Goal: Transaction & Acquisition: Download file/media

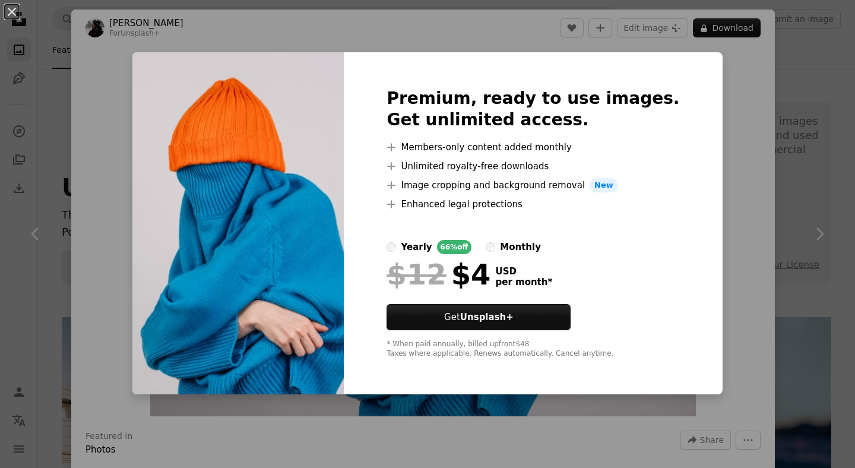
scroll to position [561, 0]
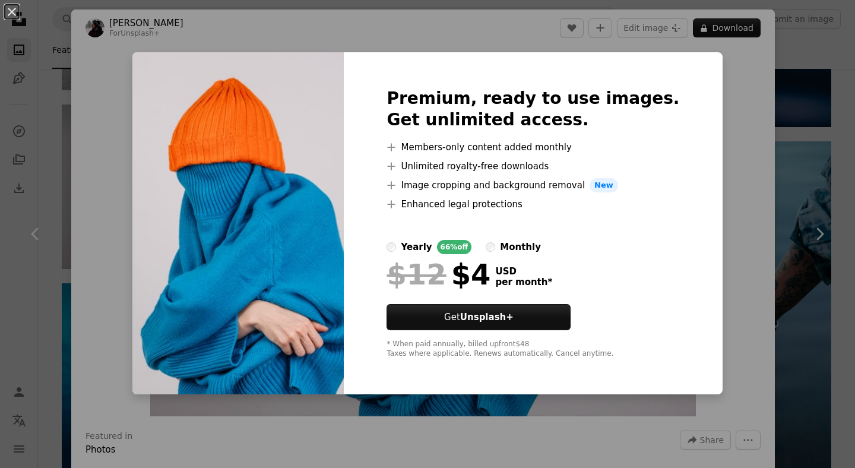
click at [767, 139] on div "An X shape Premium, ready to use images. Get unlimited access. A plus sign Memb…" at bounding box center [427, 234] width 855 height 468
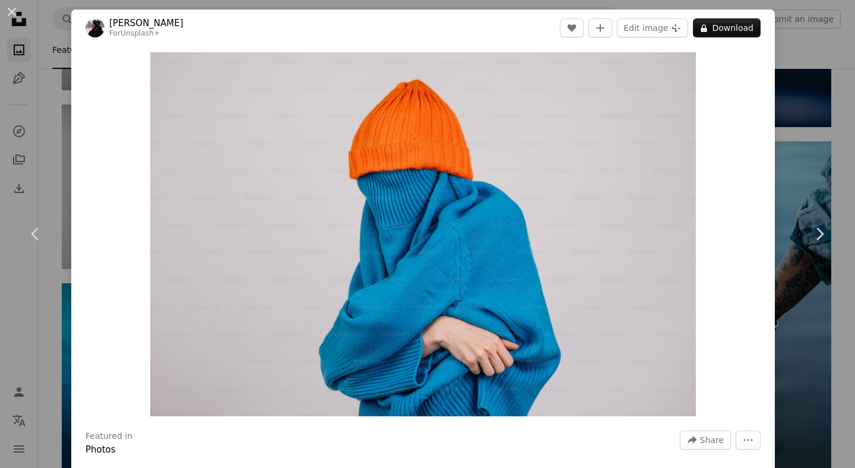
click at [806, 135] on div "An X shape Chevron left Chevron right [PERSON_NAME] For Unsplash+ A heart A plu…" at bounding box center [427, 234] width 855 height 468
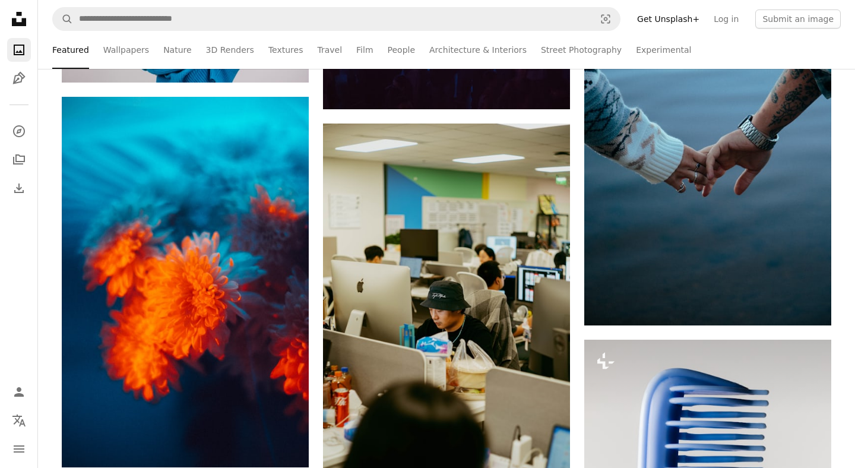
scroll to position [761, 0]
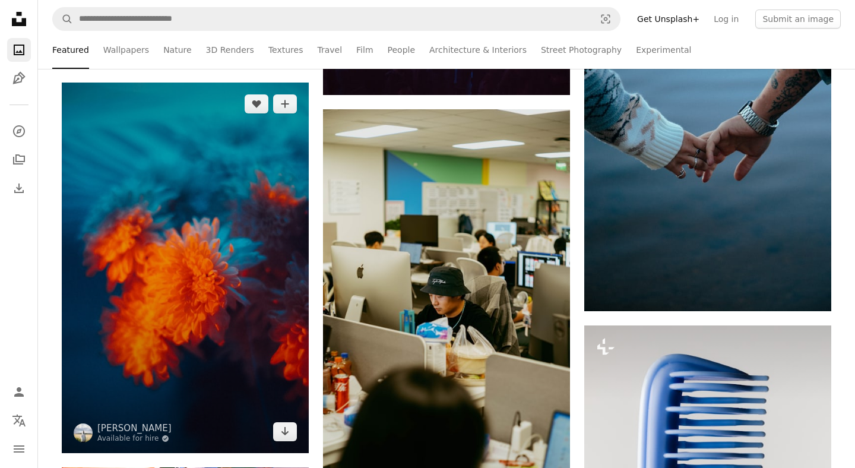
click at [163, 207] on img at bounding box center [185, 268] width 247 height 371
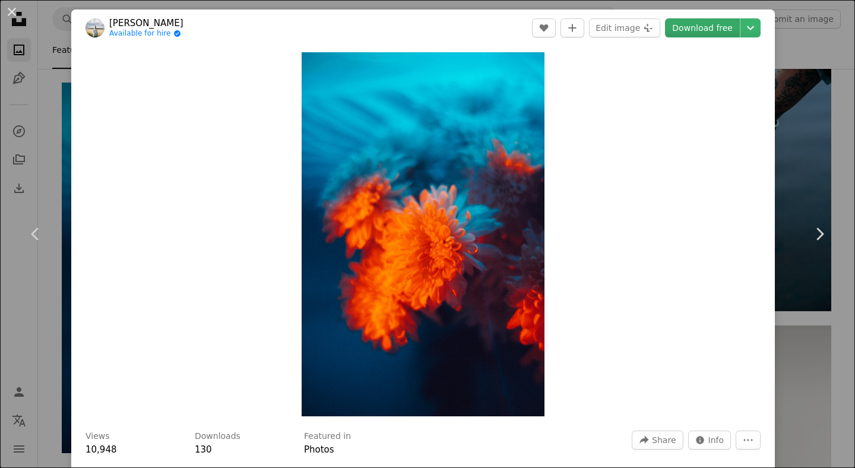
click at [717, 34] on link "Download free" at bounding box center [702, 27] width 75 height 19
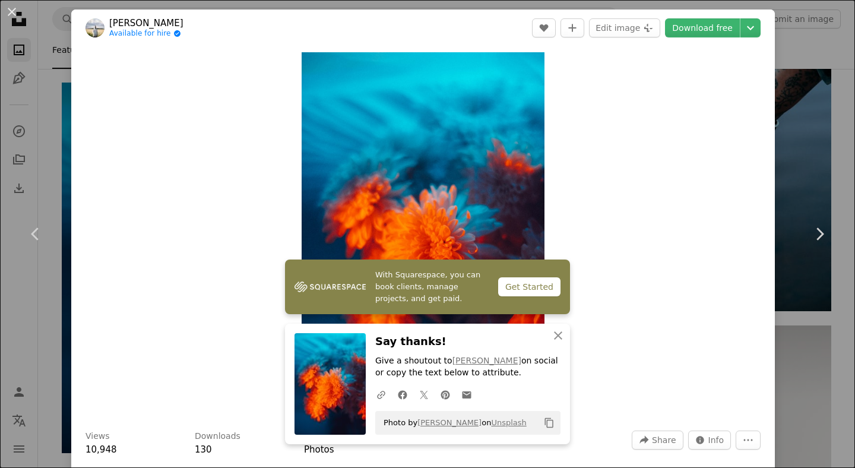
click at [808, 170] on div "An X shape Chevron left Chevron right [PERSON_NAME] Available for hire A checkm…" at bounding box center [427, 234] width 855 height 468
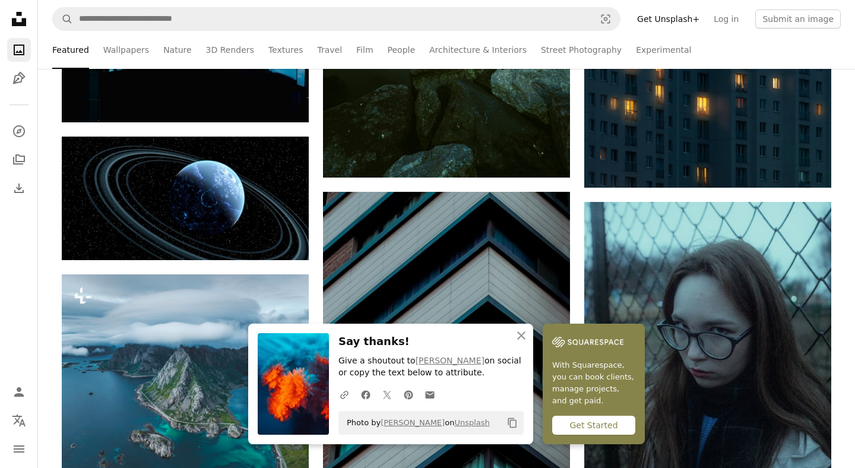
scroll to position [1453, 0]
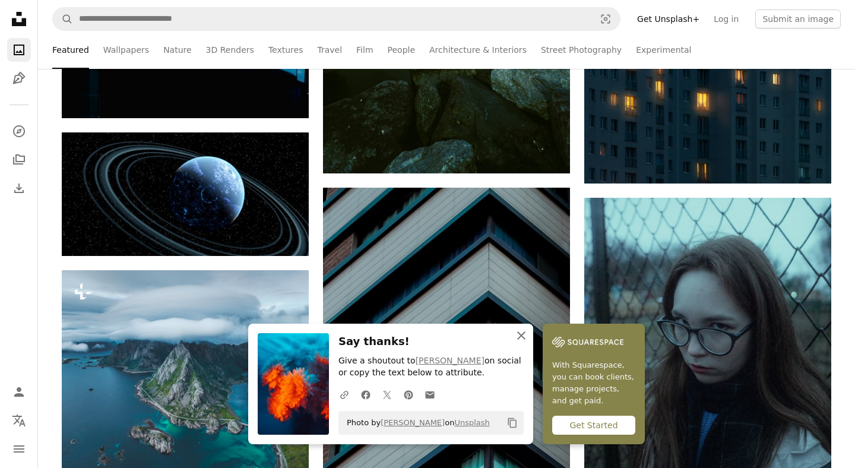
click at [524, 331] on icon "An X shape" at bounding box center [521, 335] width 14 height 14
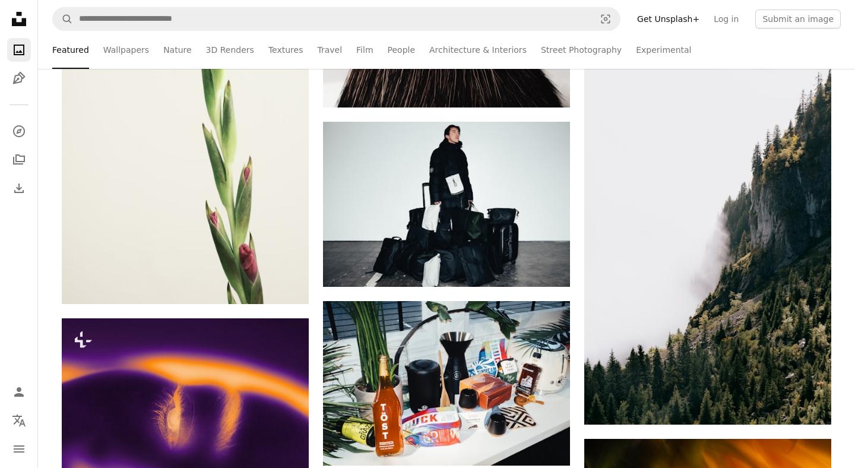
scroll to position [4717, 0]
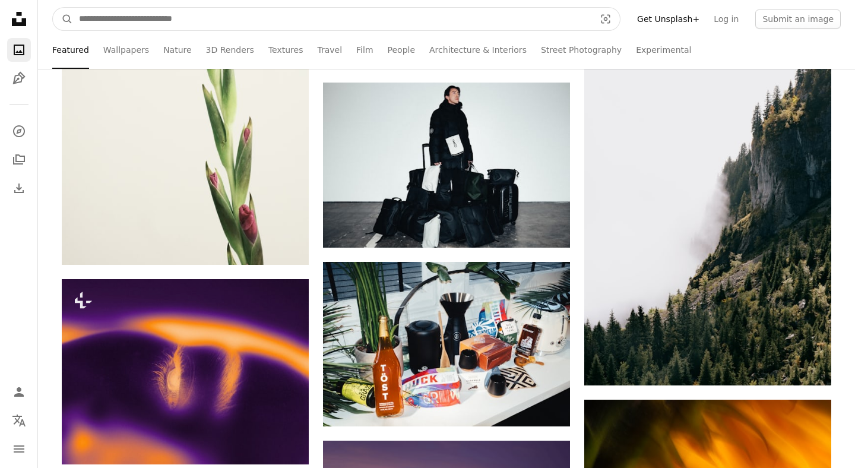
click at [157, 21] on input "Find visuals sitewide" at bounding box center [332, 19] width 518 height 23
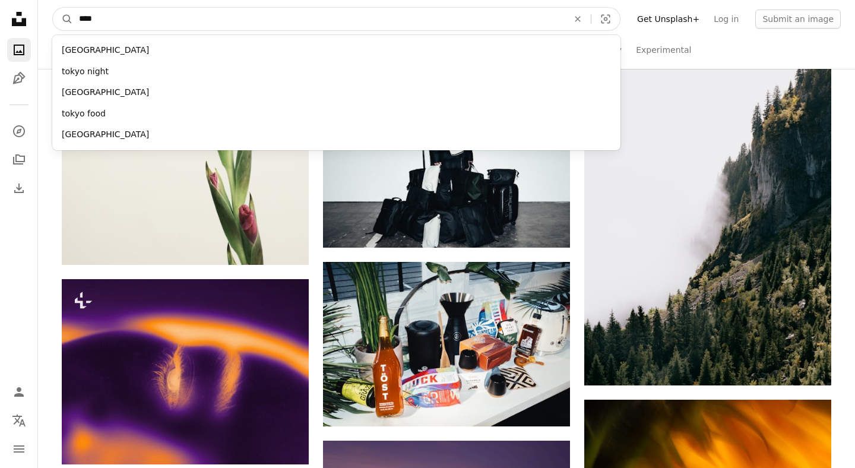
type input "*****"
click button "A magnifying glass" at bounding box center [63, 19] width 20 height 23
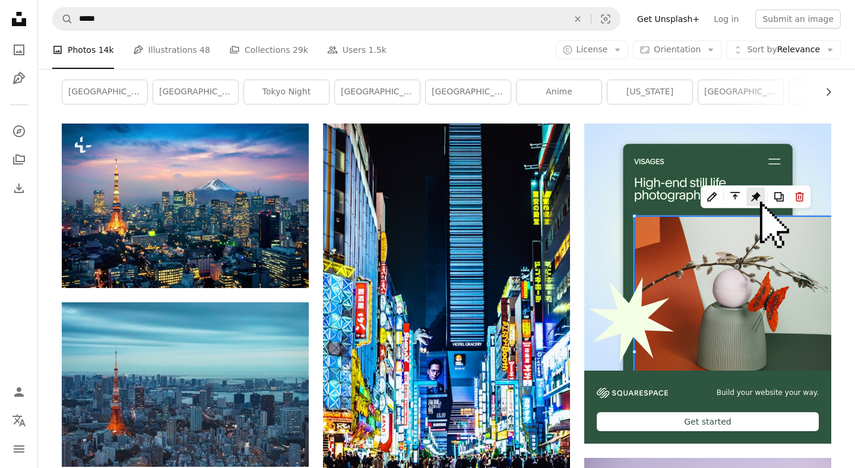
scroll to position [173, 0]
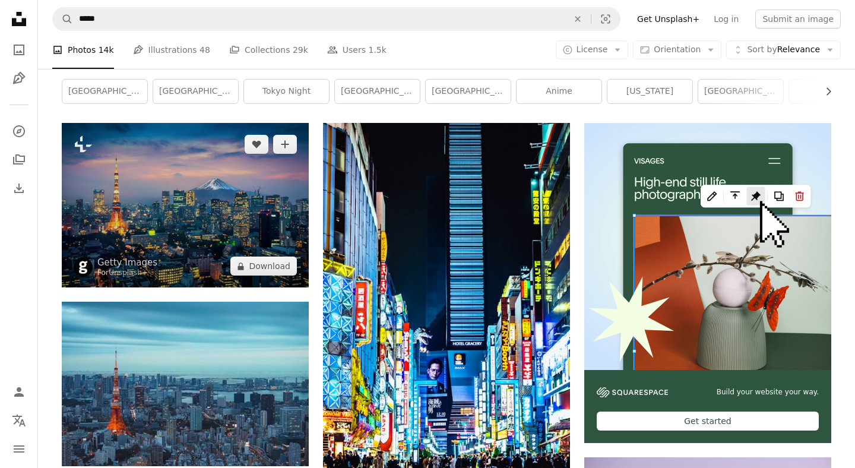
click at [177, 195] on img at bounding box center [185, 205] width 247 height 165
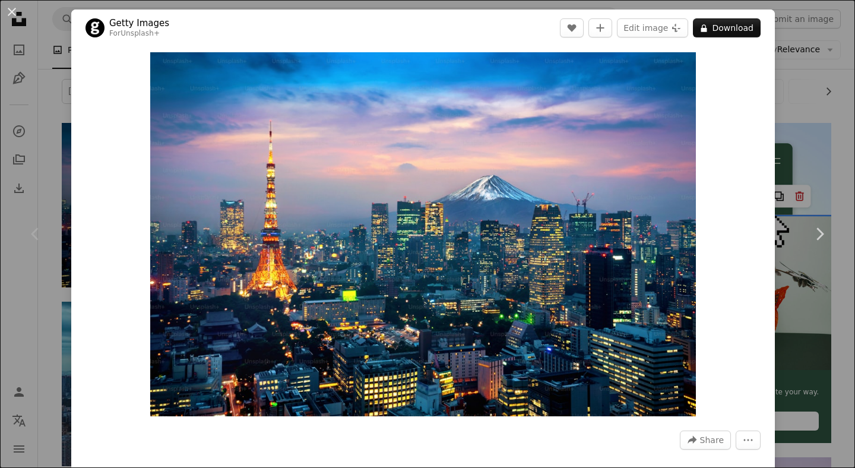
click at [826, 129] on div "An X shape Chevron left Chevron right Getty Images For Unsplash+ A heart A plus…" at bounding box center [427, 234] width 855 height 468
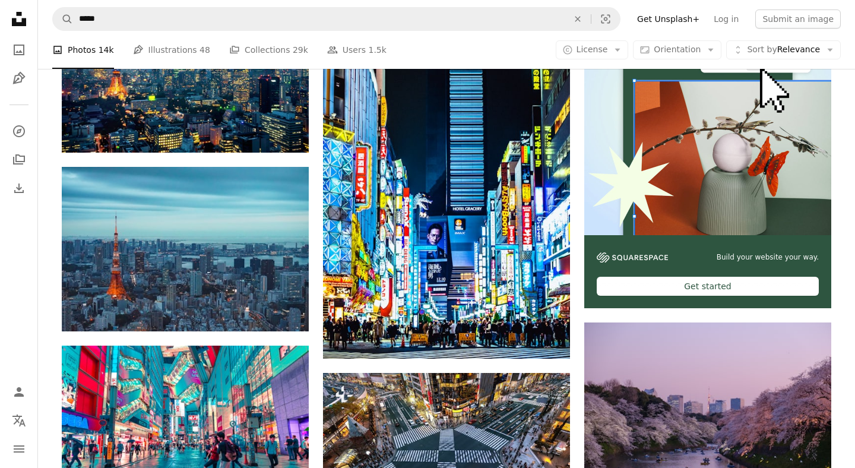
scroll to position [312, 0]
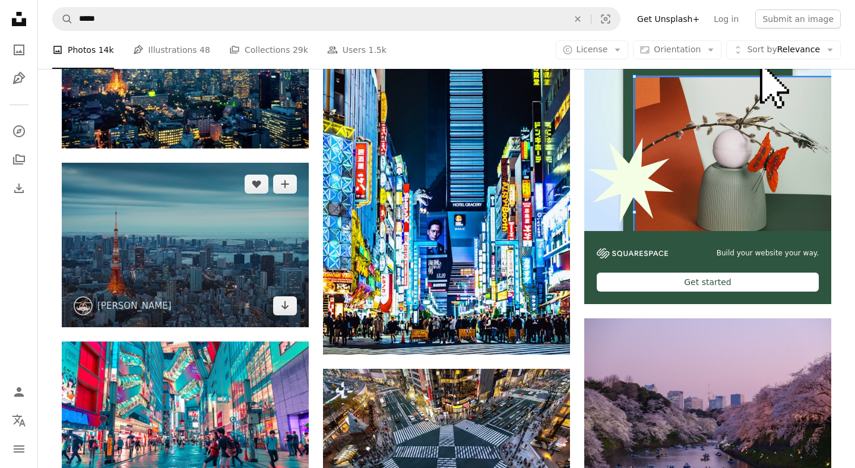
click at [204, 230] on img at bounding box center [185, 245] width 247 height 165
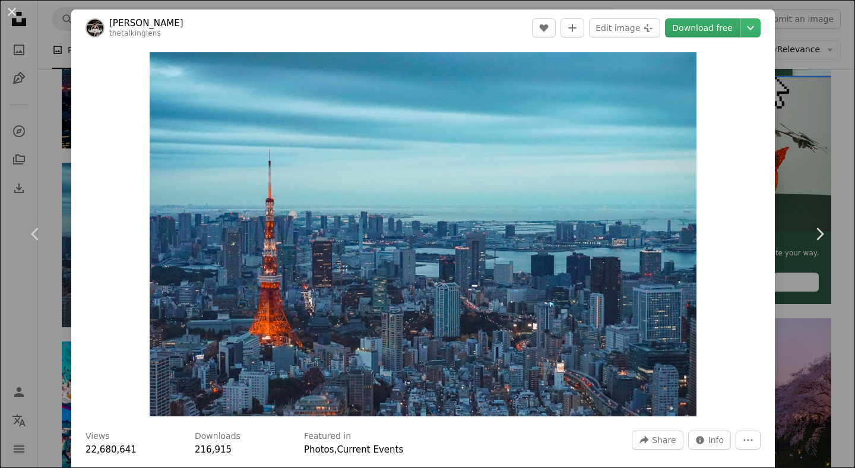
click at [723, 24] on link "Download free" at bounding box center [702, 27] width 75 height 19
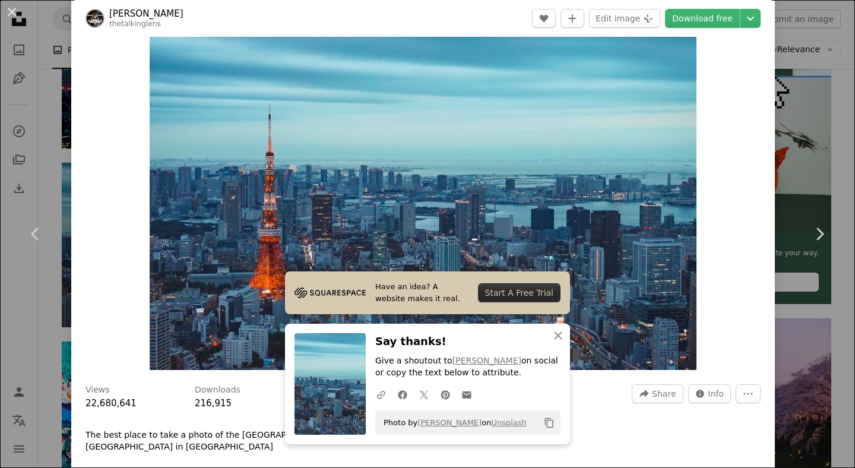
scroll to position [48, 0]
click at [828, 128] on div "An X shape Chevron left Chevron right [PERSON_NAME] thetalkinglens A heart A pl…" at bounding box center [427, 234] width 855 height 468
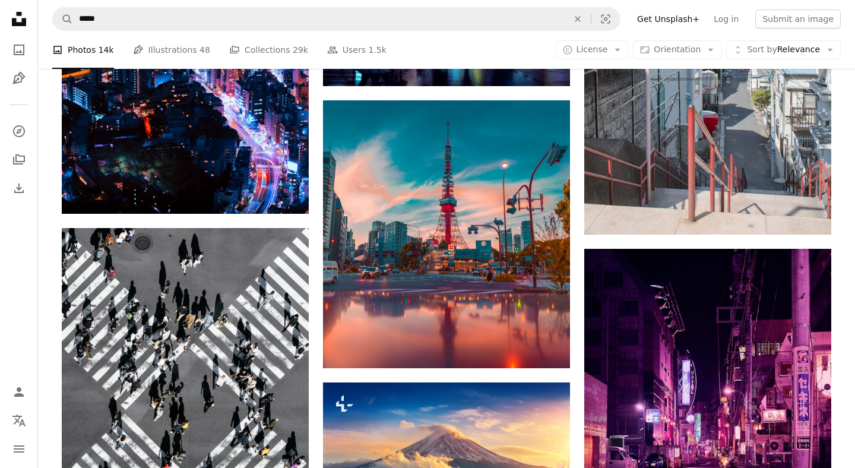
scroll to position [1447, 0]
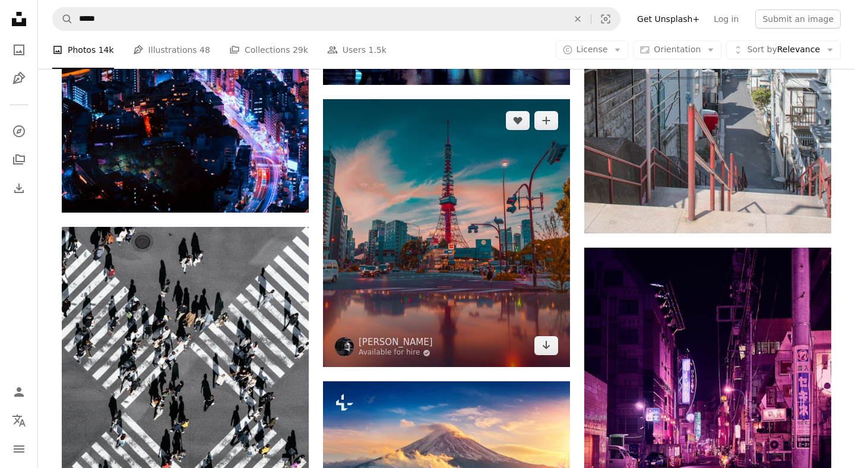
click at [426, 224] on img at bounding box center [446, 233] width 247 height 268
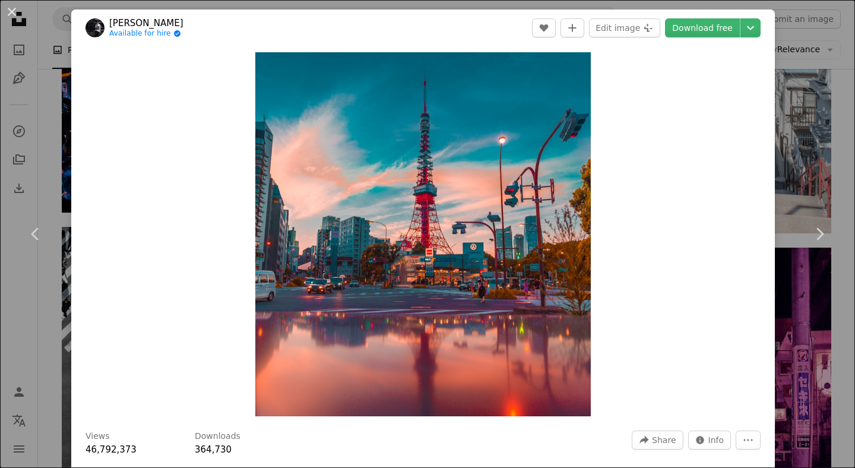
click at [713, 37] on header "[PERSON_NAME] Available for hire A checkmark inside of a circle A heart A plus …" at bounding box center [423, 28] width 704 height 37
click at [710, 29] on link "Download free" at bounding box center [702, 27] width 75 height 19
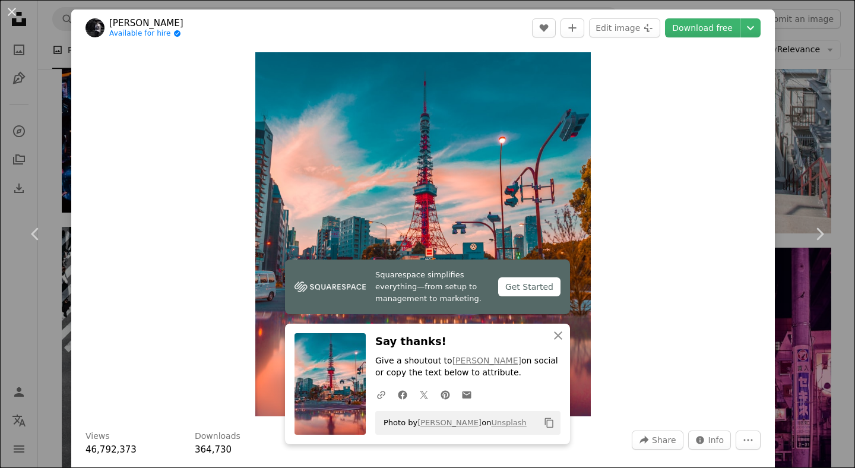
click at [838, 131] on div "An X shape Chevron left Chevron right [PERSON_NAME] Available for hire A checkm…" at bounding box center [427, 234] width 855 height 468
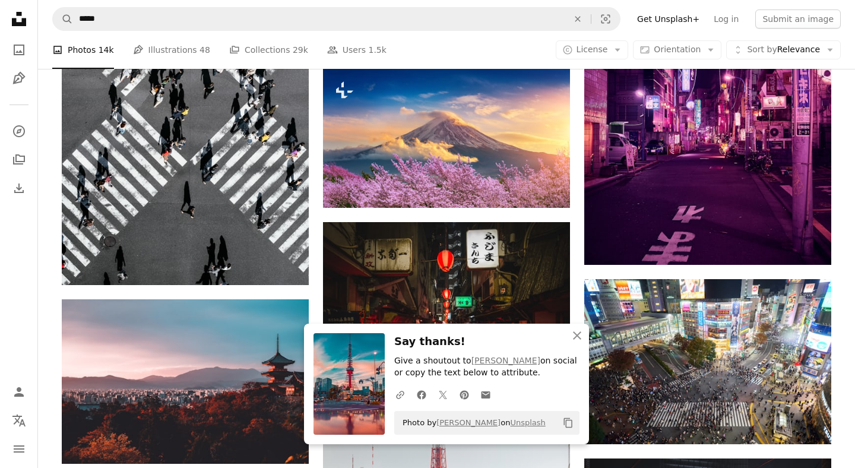
scroll to position [1763, 0]
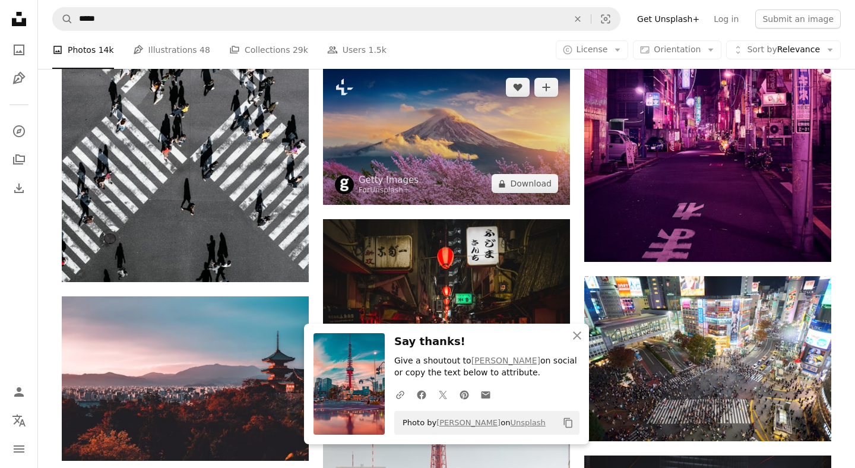
click at [421, 134] on img at bounding box center [446, 135] width 247 height 139
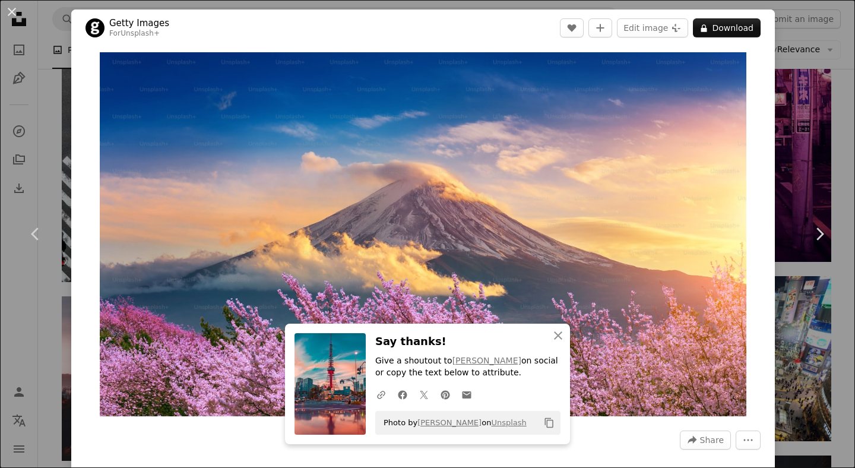
click at [821, 138] on div "An X shape Chevron left Chevron right Getty Images For Unsplash+ A heart A plus…" at bounding box center [427, 234] width 855 height 468
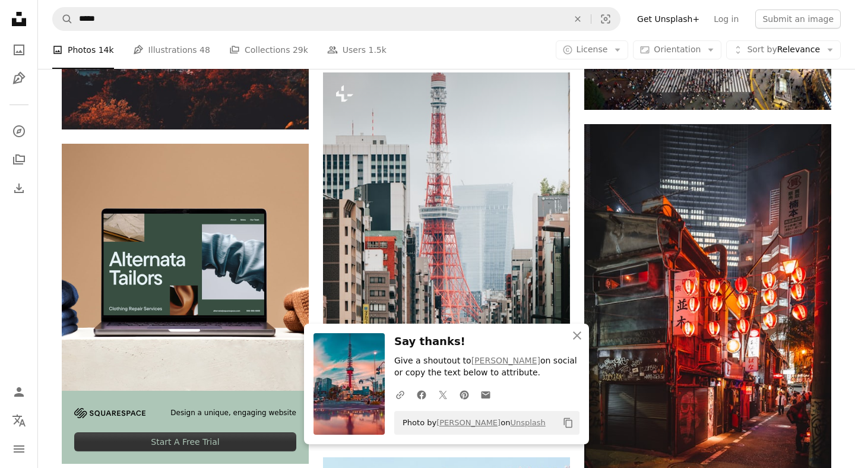
scroll to position [2134, 0]
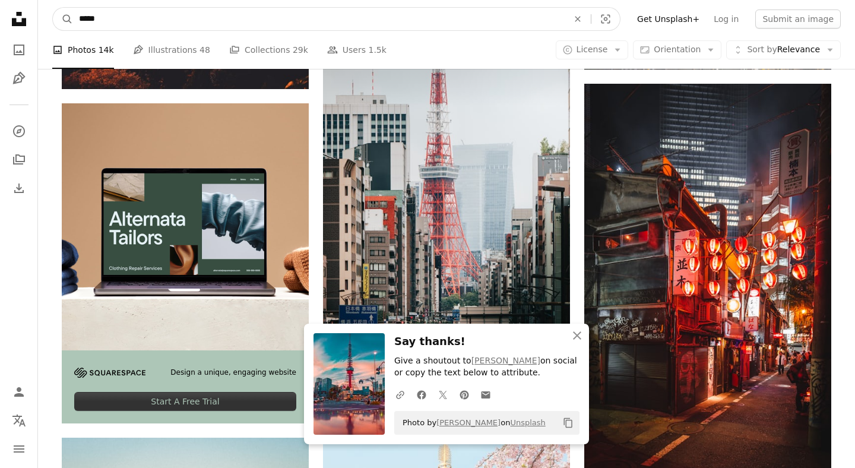
click at [115, 17] on input "*****" at bounding box center [319, 19] width 492 height 23
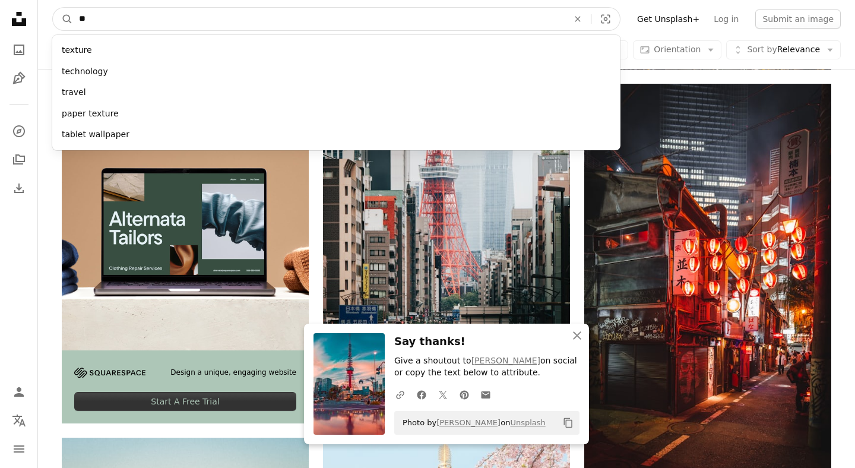
type input "*"
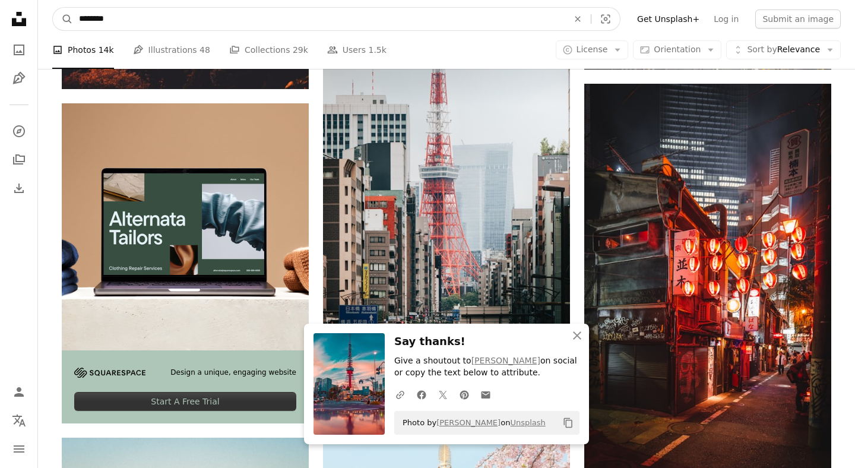
type input "***"
click button "A magnifying glass" at bounding box center [63, 19] width 20 height 23
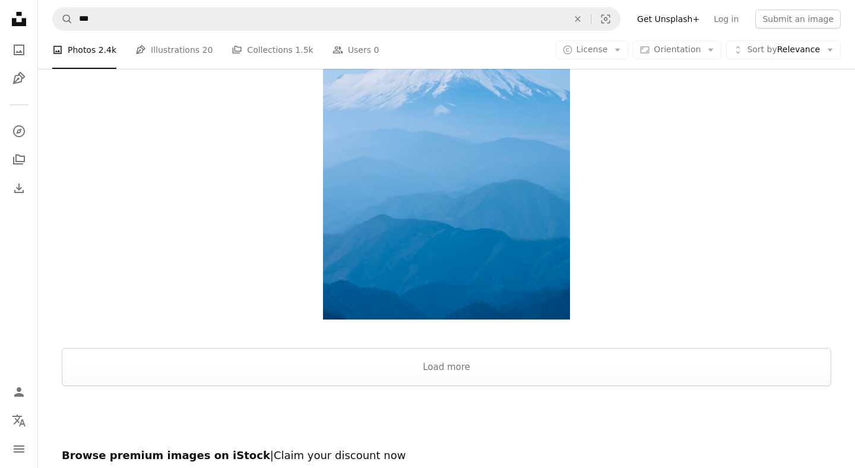
scroll to position [1747, 0]
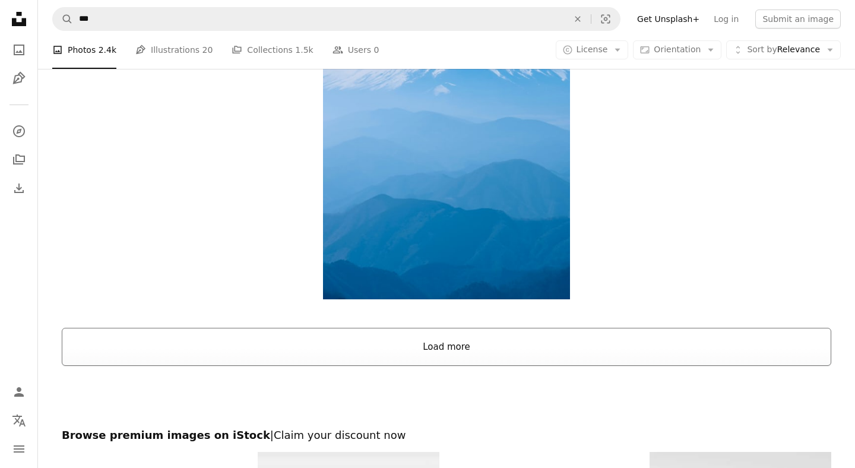
click at [442, 347] on button "Load more" at bounding box center [447, 347] width 770 height 38
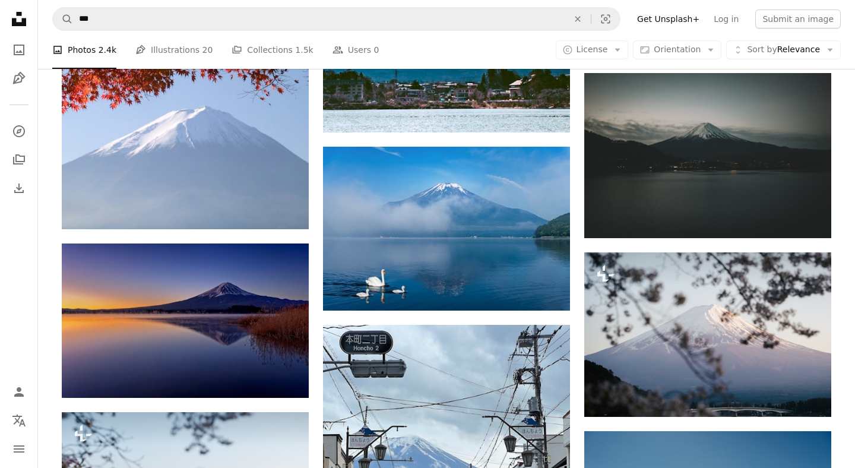
scroll to position [2943, 0]
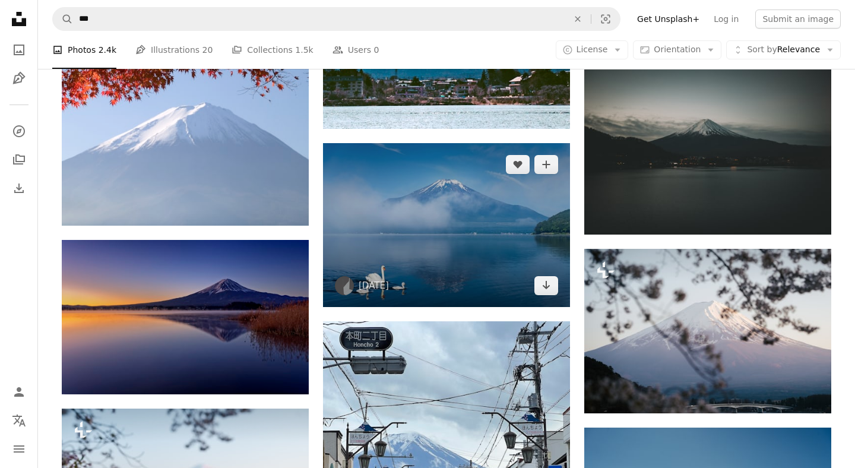
click at [500, 233] on img at bounding box center [446, 225] width 247 height 164
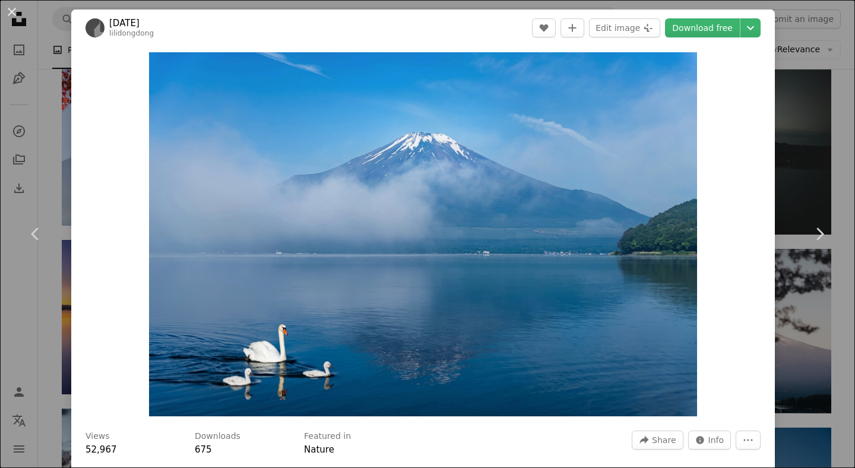
click at [836, 129] on div "An X shape Chevron left Chevron right [DATE] lilidongdong A heart A plus sign E…" at bounding box center [427, 234] width 855 height 468
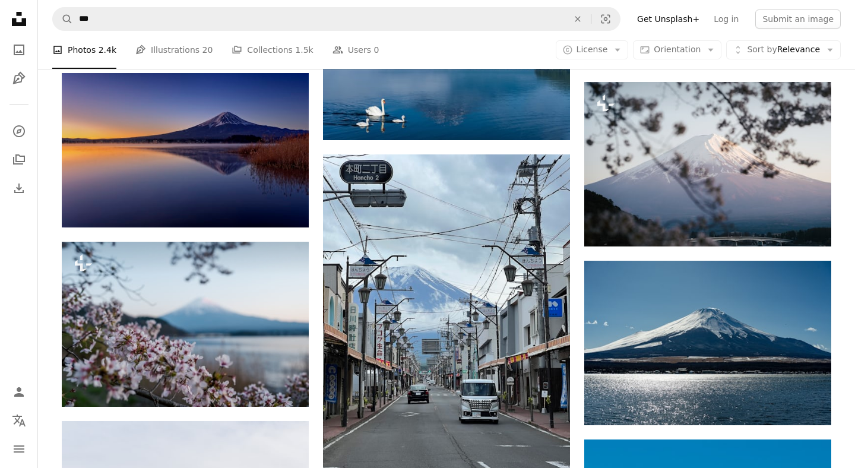
scroll to position [3111, 0]
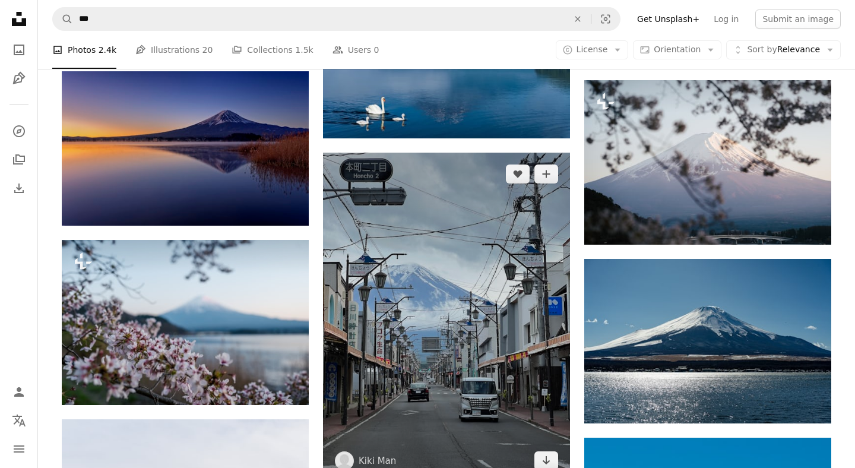
click at [420, 258] on img at bounding box center [446, 318] width 247 height 330
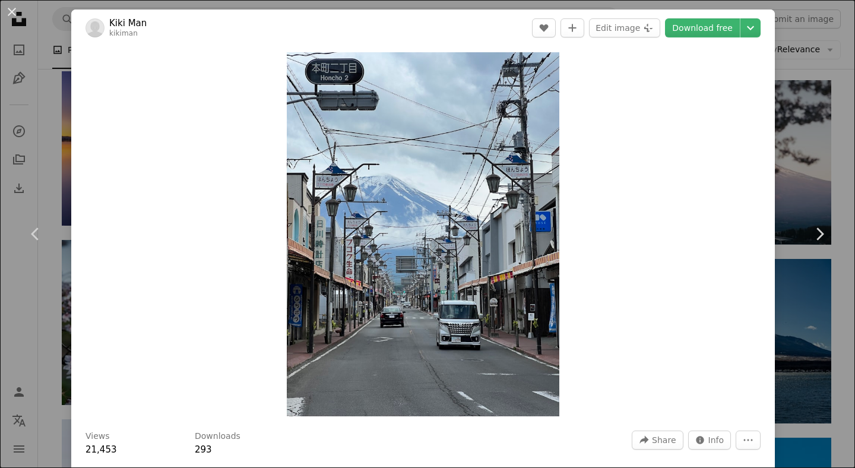
click at [821, 131] on div "An X shape Chevron left Chevron right Kiki Man kikiman A heart A plus sign Edit…" at bounding box center [427, 234] width 855 height 468
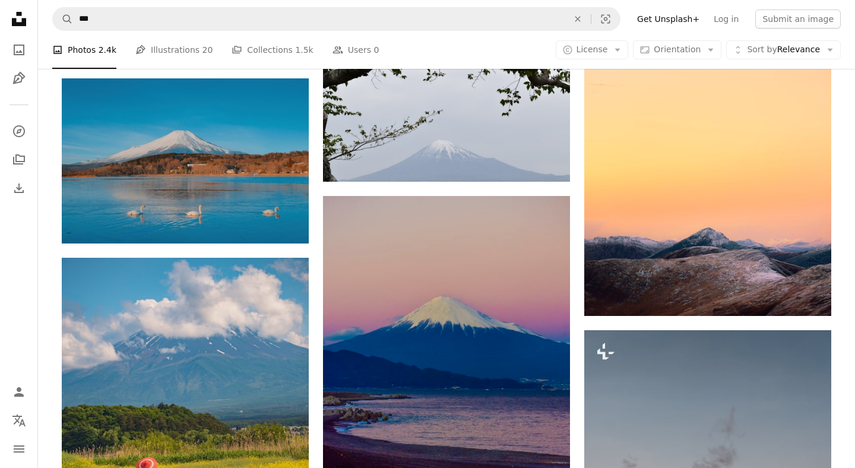
scroll to position [5551, 0]
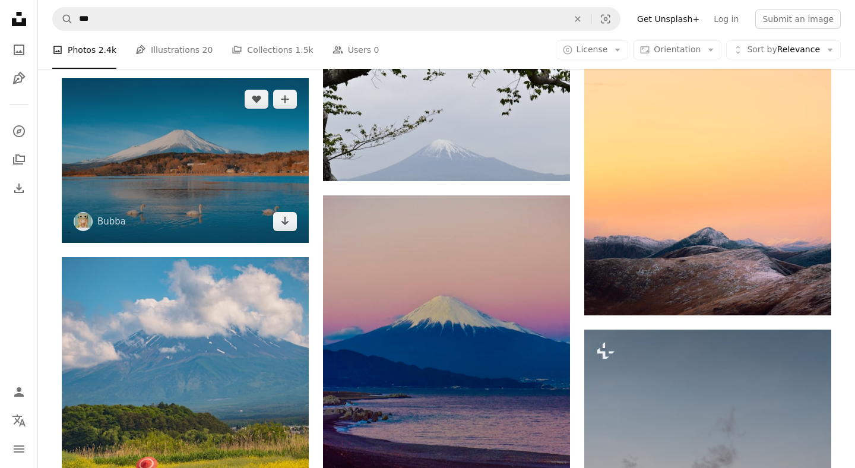
click at [236, 170] on img at bounding box center [185, 160] width 247 height 165
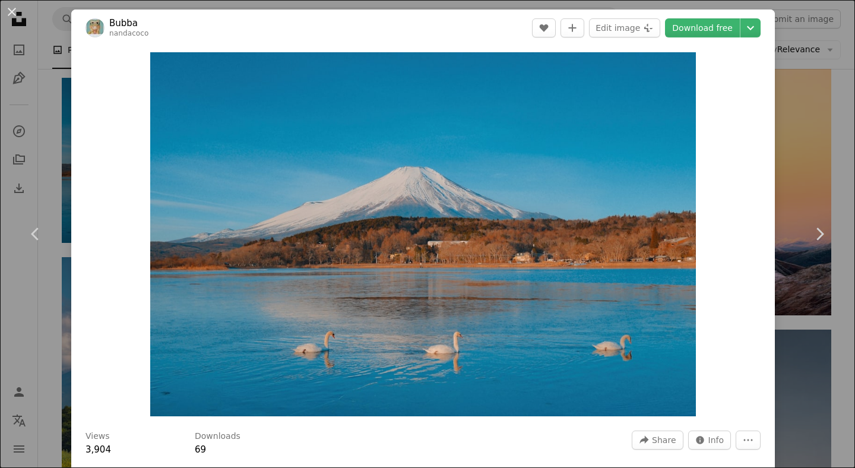
click at [811, 138] on div "An X shape Chevron left Chevron right Bubba nandacoco A heart A plus sign Edit …" at bounding box center [427, 234] width 855 height 468
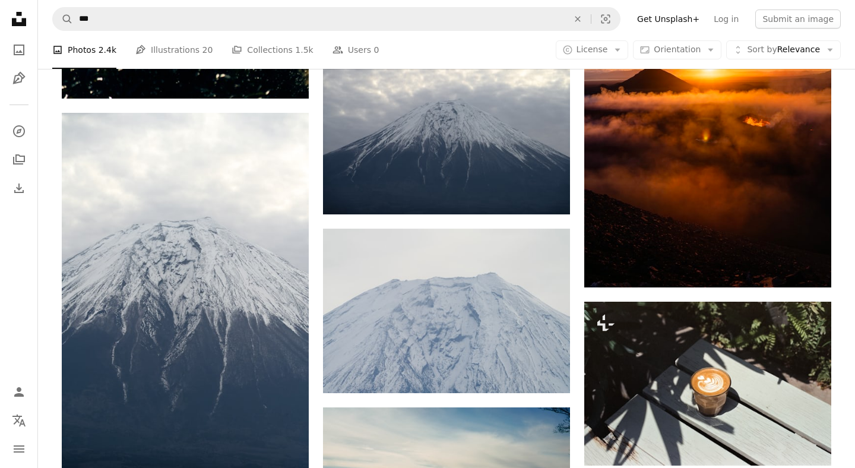
scroll to position [8792, 0]
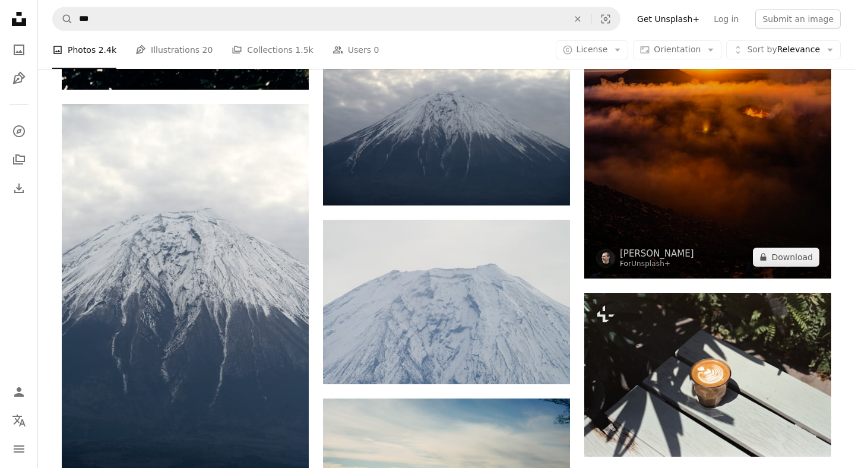
click at [769, 204] on img at bounding box center [707, 93] width 247 height 371
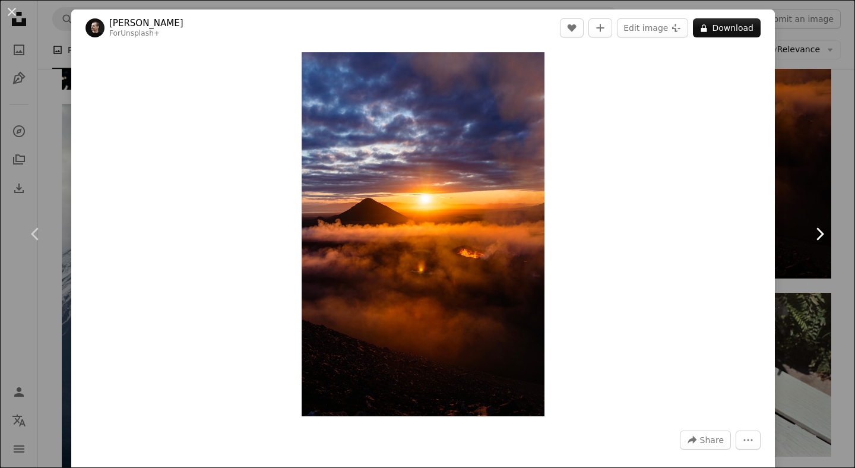
click at [814, 182] on link "Chevron right" at bounding box center [819, 234] width 71 height 114
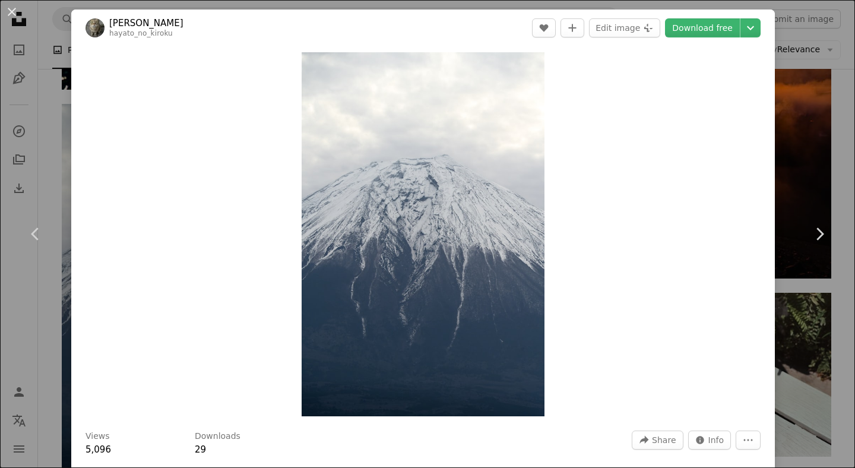
click at [820, 100] on div "An X shape Chevron left Chevron right [PERSON_NAME] hayato_no_kiroku A heart A …" at bounding box center [427, 234] width 855 height 468
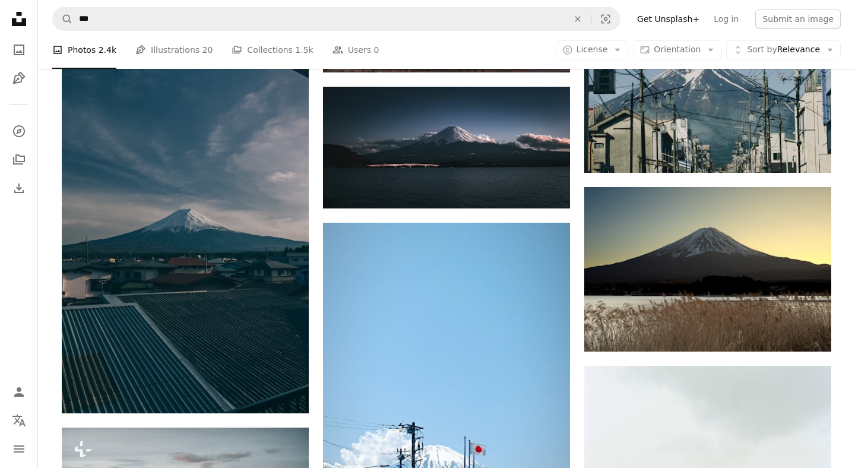
scroll to position [22649, 0]
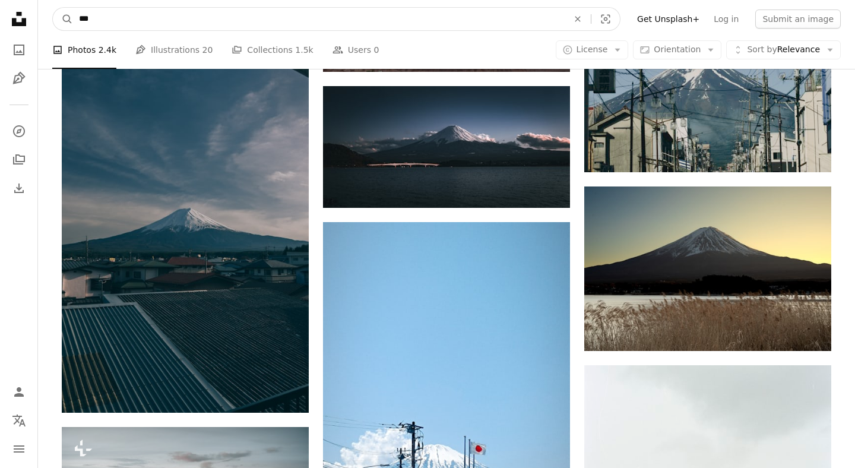
click at [106, 20] on input "***" at bounding box center [319, 19] width 492 height 23
type input "*"
paste input "**********"
type input "**********"
click button "A magnifying glass" at bounding box center [63, 19] width 20 height 23
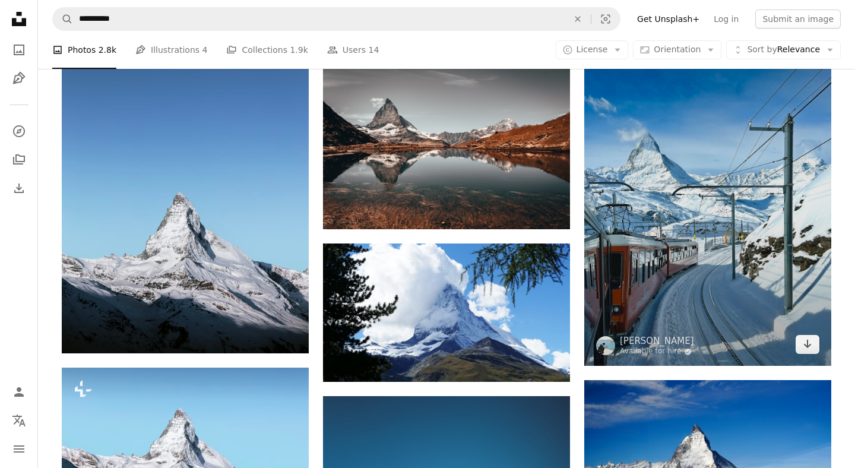
scroll to position [4152, 0]
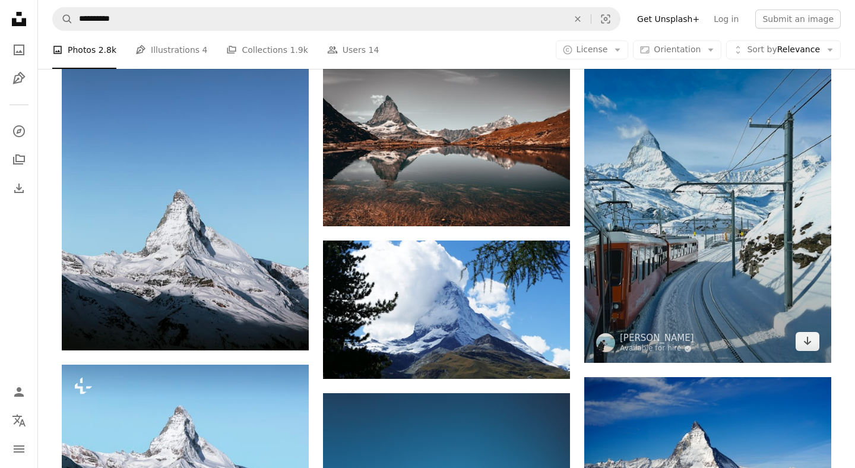
click at [732, 167] on img at bounding box center [707, 198] width 247 height 330
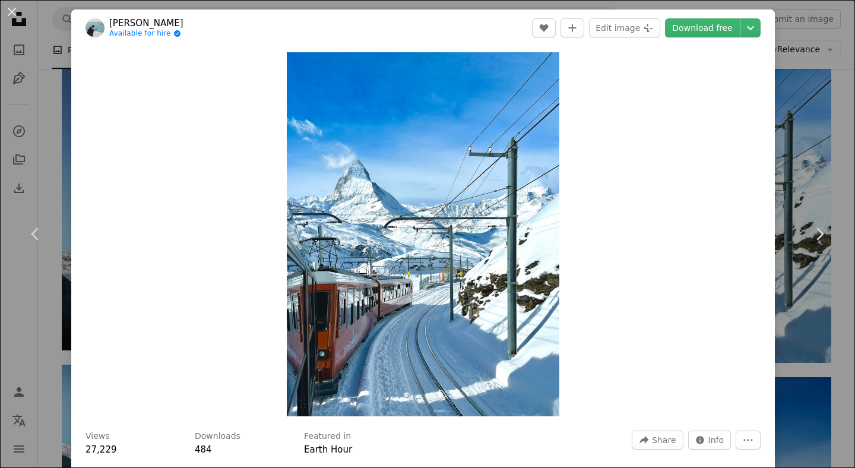
click at [823, 165] on div "An X shape Chevron left Chevron right Bingqi [PERSON_NAME] Available for hire A…" at bounding box center [427, 234] width 855 height 468
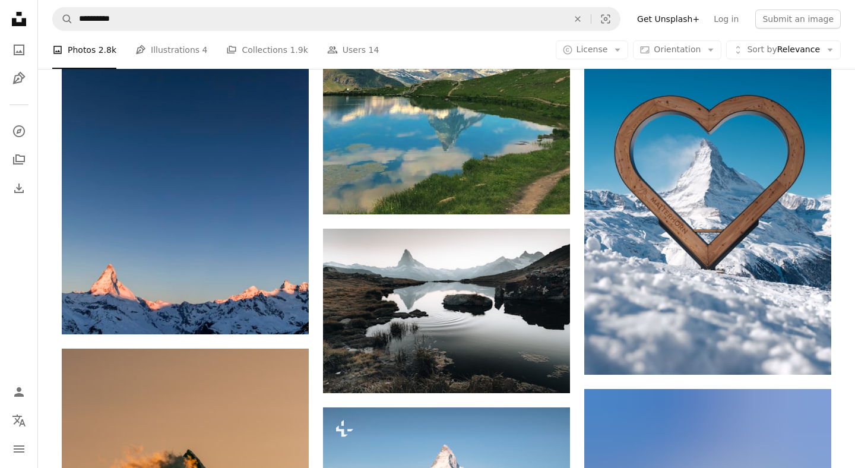
scroll to position [5479, 0]
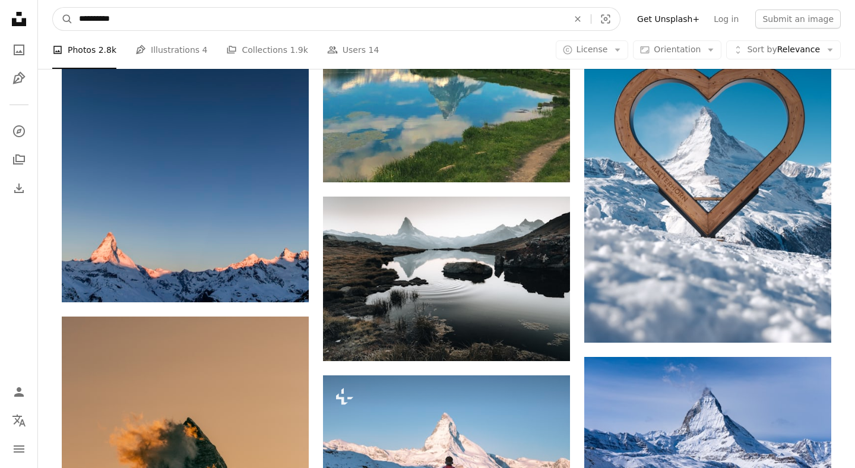
drag, startPoint x: 128, startPoint y: 17, endPoint x: 50, endPoint y: 13, distance: 78.5
click at [50, 13] on nav "**********" at bounding box center [446, 19] width 817 height 38
type input "**"
click button "A magnifying glass" at bounding box center [63, 19] width 20 height 23
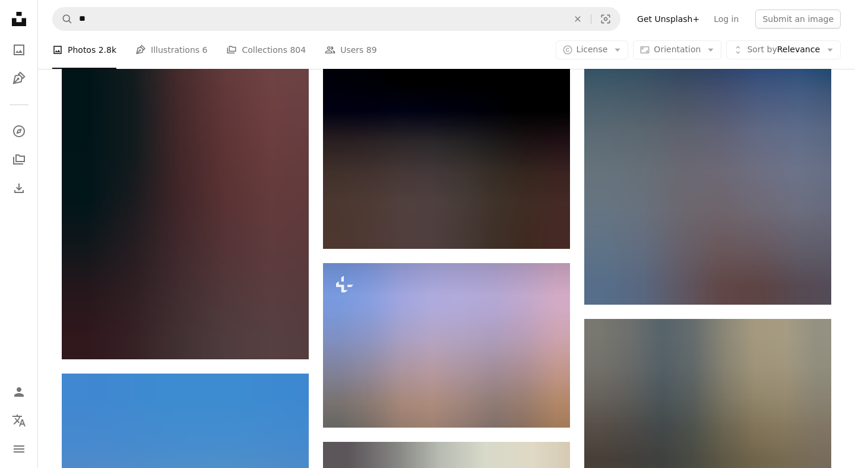
scroll to position [1352, 0]
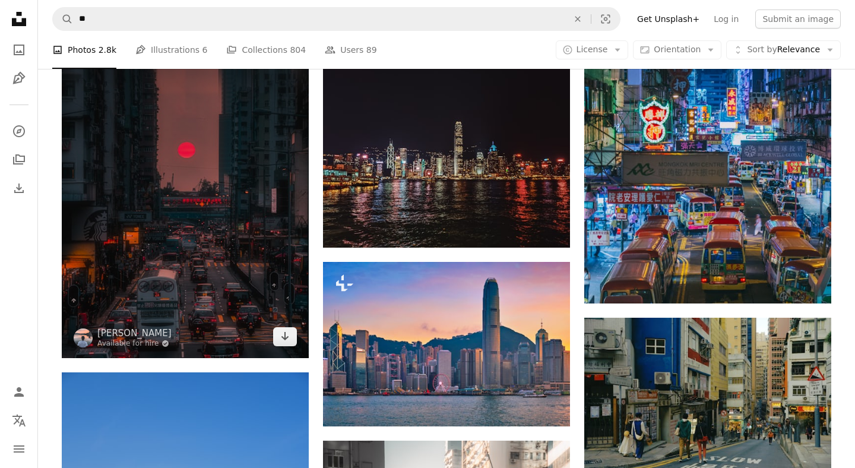
click at [239, 168] on img at bounding box center [185, 173] width 247 height 370
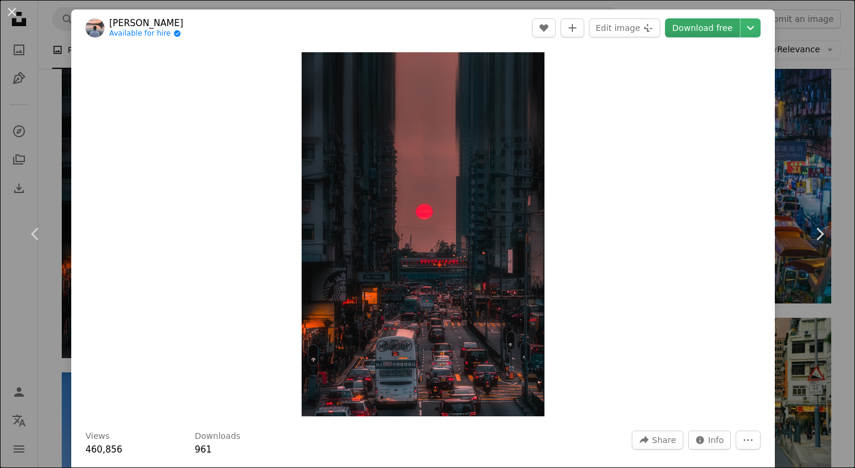
click at [730, 34] on link "Download free" at bounding box center [702, 27] width 75 height 19
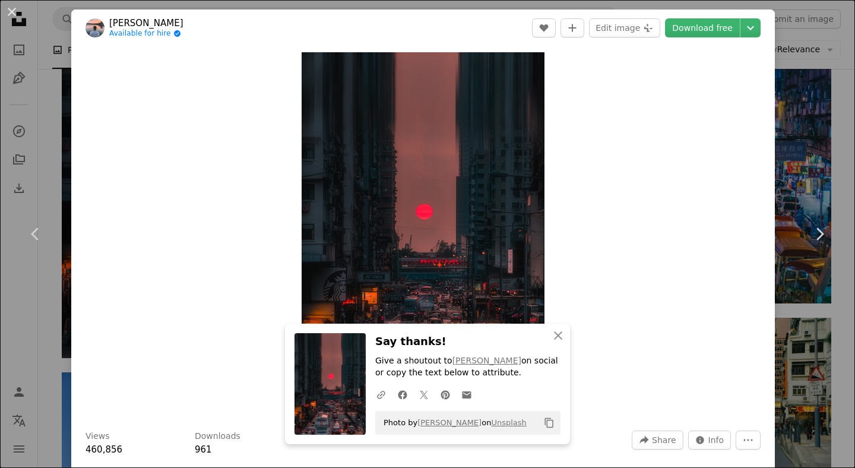
click at [804, 54] on div "An X shape Chevron left Chevron right [PERSON_NAME] Available for hire A checkm…" at bounding box center [427, 234] width 855 height 468
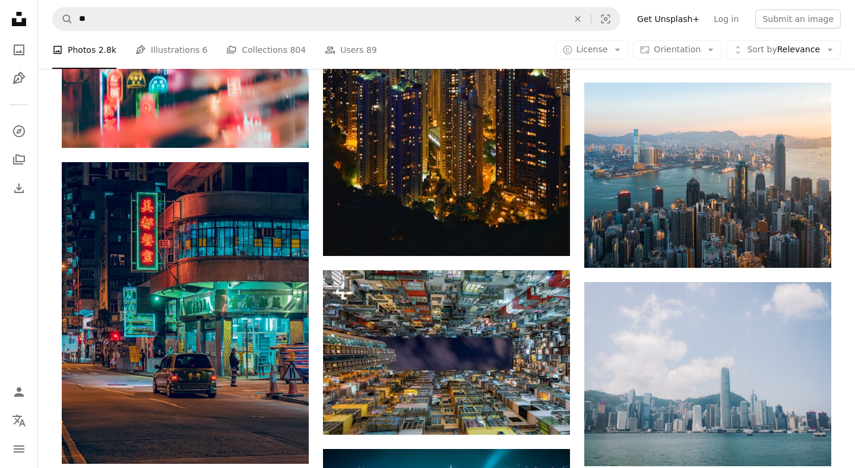
scroll to position [3459, 0]
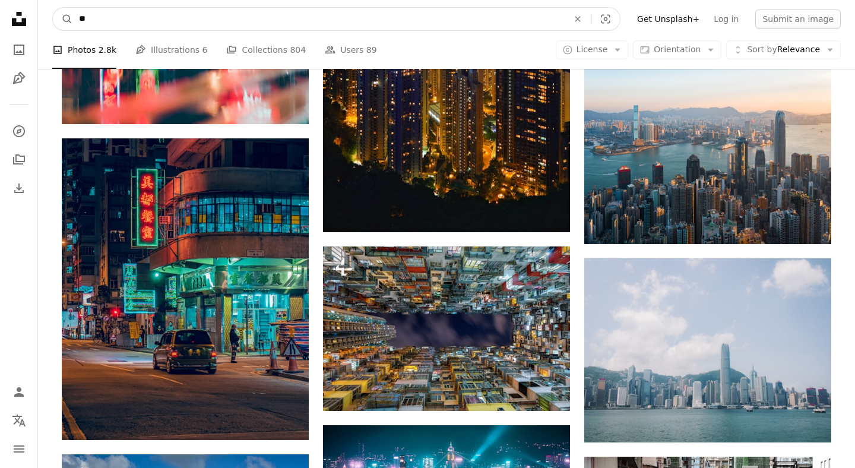
click at [120, 19] on input "**" at bounding box center [319, 19] width 492 height 23
type input "*"
type input "***"
click button "A magnifying glass" at bounding box center [63, 19] width 20 height 23
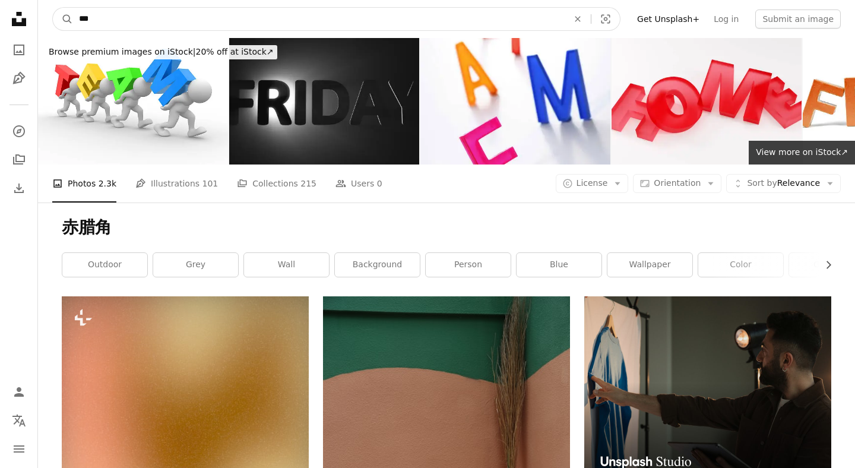
click at [130, 18] on input "***" at bounding box center [319, 19] width 492 height 23
type input "*"
type input "***"
click button "A magnifying glass" at bounding box center [63, 19] width 20 height 23
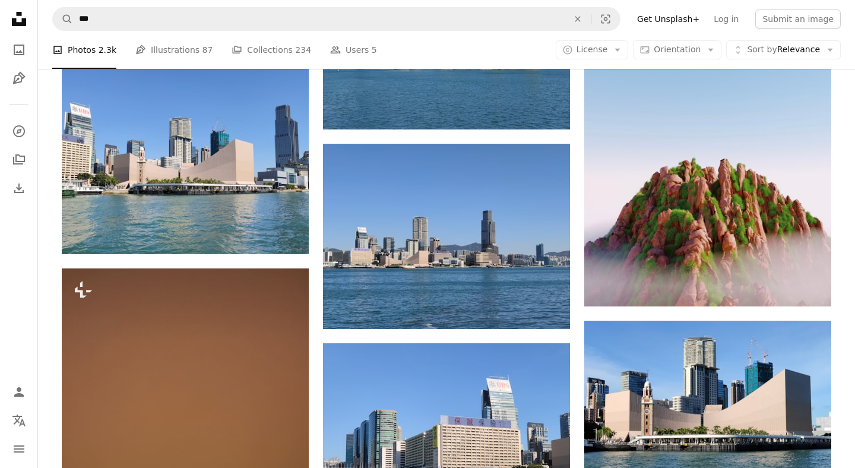
scroll to position [1150, 0]
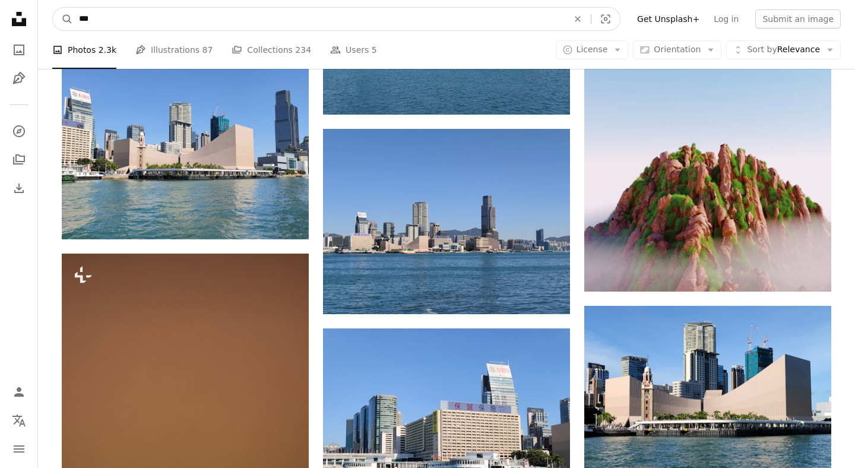
click at [127, 18] on input "***" at bounding box center [319, 19] width 492 height 23
type input "*"
type input "********"
click at [53, 8] on button "A magnifying glass" at bounding box center [63, 19] width 20 height 23
